Goal: Task Accomplishment & Management: Complete application form

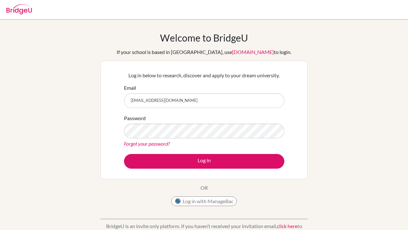
type input "[EMAIL_ADDRESS][DOMAIN_NAME]"
click at [204, 161] on button "Log in" at bounding box center [204, 161] width 160 height 15
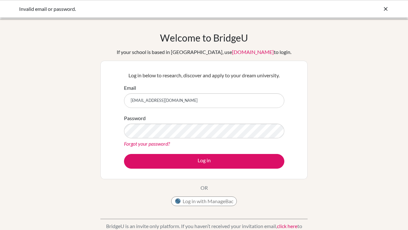
click at [384, 9] on icon at bounding box center [386, 9] width 6 height 6
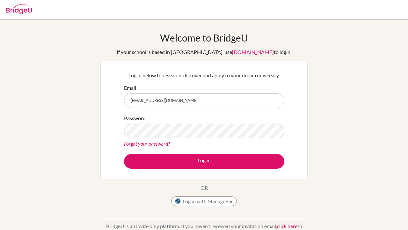
click at [22, 10] on img at bounding box center [19, 9] width 26 height 10
click at [20, 12] on img at bounding box center [19, 9] width 26 height 10
type input "[EMAIL_ADDRESS][DOMAIN_NAME]"
click at [204, 161] on button "Log in" at bounding box center [204, 161] width 160 height 15
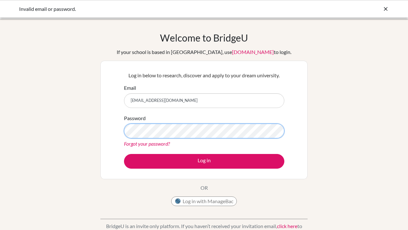
click at [204, 161] on button "Log in" at bounding box center [204, 161] width 160 height 15
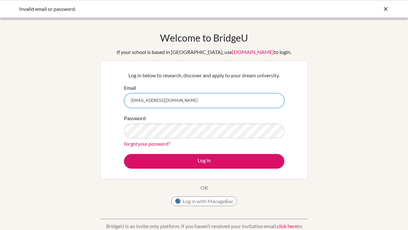
click at [197, 98] on input "[EMAIL_ADDRESS][DOMAIN_NAME]" at bounding box center [204, 100] width 160 height 15
click at [131, 101] on input "[EMAIL_ADDRESS][DOMAIN_NAME]" at bounding box center [204, 100] width 160 height 15
type input "2014ctenuun.a@shinue.edu.mn"
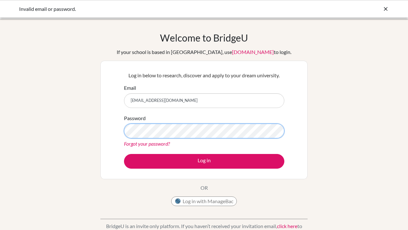
click at [204, 161] on button "Log in" at bounding box center [204, 161] width 160 height 15
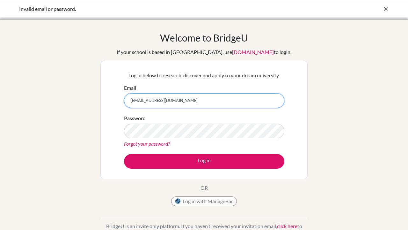
drag, startPoint x: 154, startPoint y: 101, endPoint x: 118, endPoint y: 101, distance: 36.7
click at [118, 101] on div "Log in below to research, discover and apply to your dream university. Email ha…" at bounding box center [203, 120] width 207 height 118
type input "[EMAIL_ADDRESS][DOMAIN_NAME]"
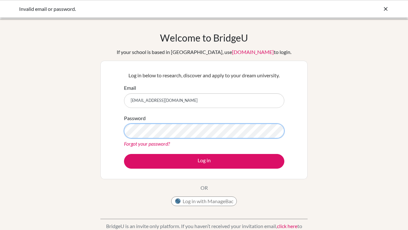
click at [204, 161] on button "Log in" at bounding box center [204, 161] width 160 height 15
click at [387, 7] on icon at bounding box center [386, 9] width 6 height 6
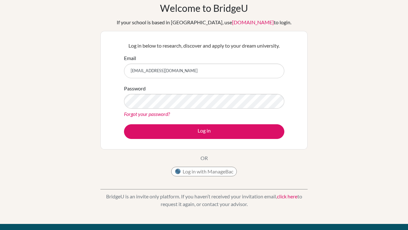
scroll to position [30, 0]
click at [284, 197] on link "click here" at bounding box center [287, 196] width 20 height 6
